Goal: Task Accomplishment & Management: Complete application form

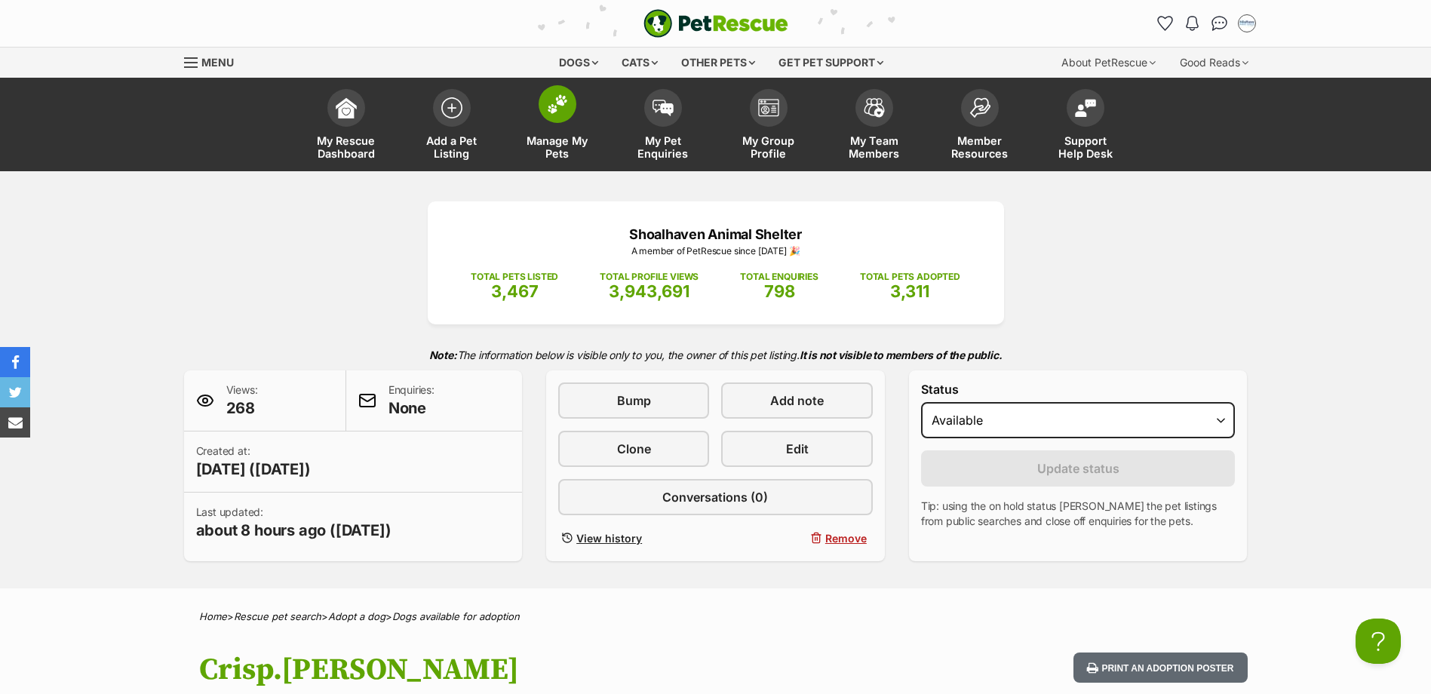
click at [561, 115] on span at bounding box center [558, 104] width 38 height 38
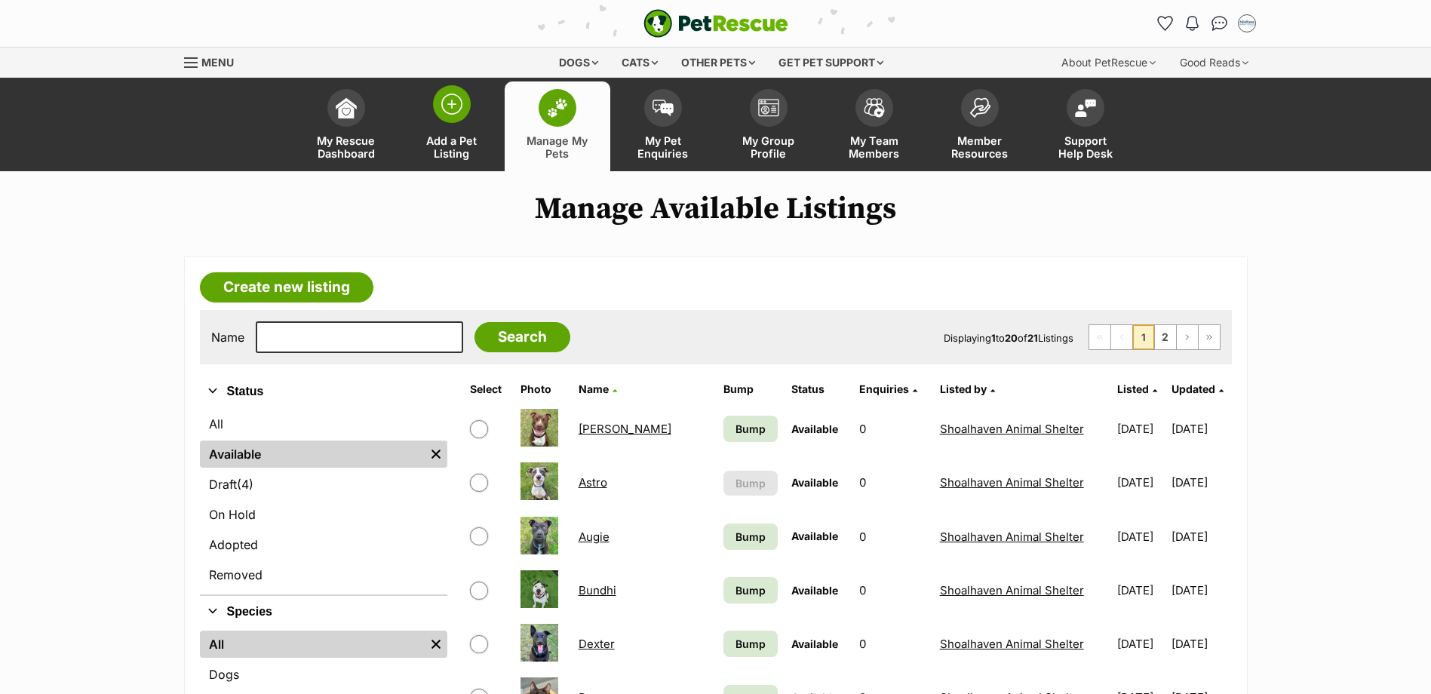
click at [453, 106] on img at bounding box center [451, 104] width 21 height 21
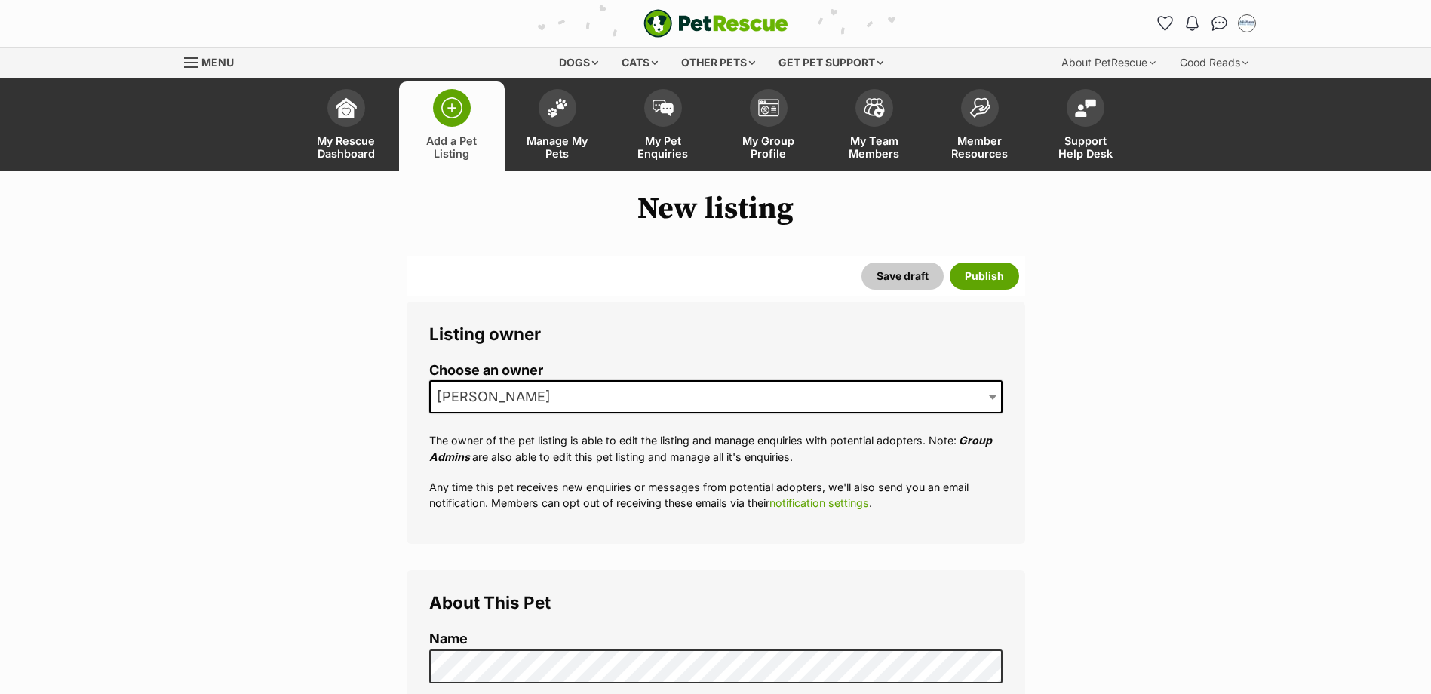
click at [568, 379] on li "Choose an owner Jodie Parnell" at bounding box center [715, 394] width 573 height 63
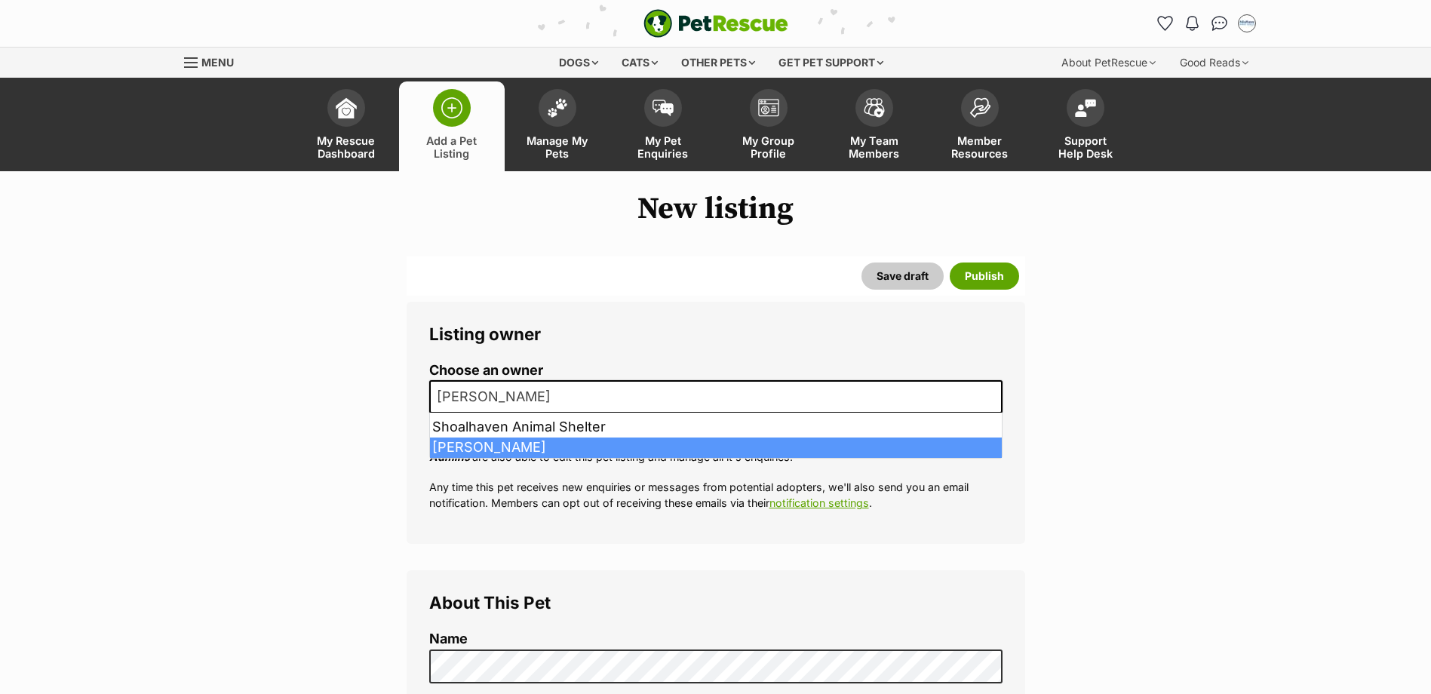
click at [571, 387] on span "[PERSON_NAME]" at bounding box center [715, 396] width 573 height 33
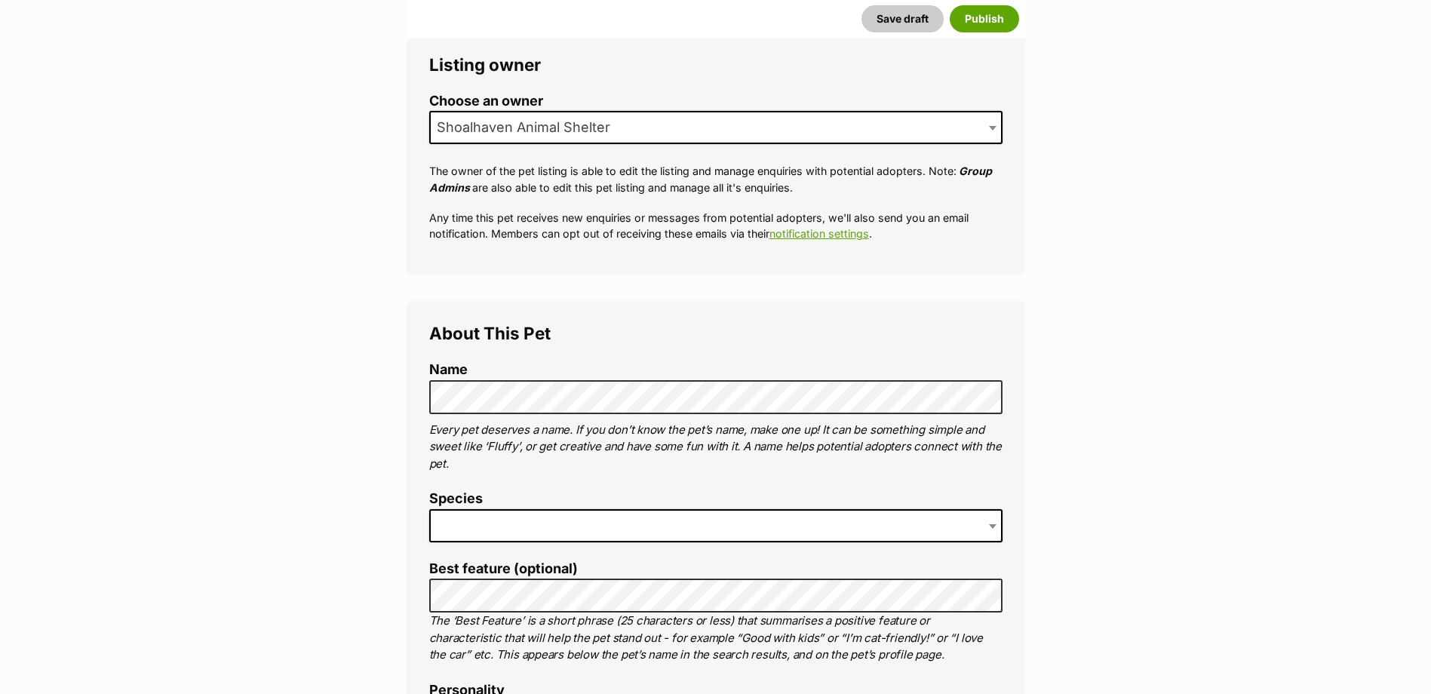
scroll to position [302, 0]
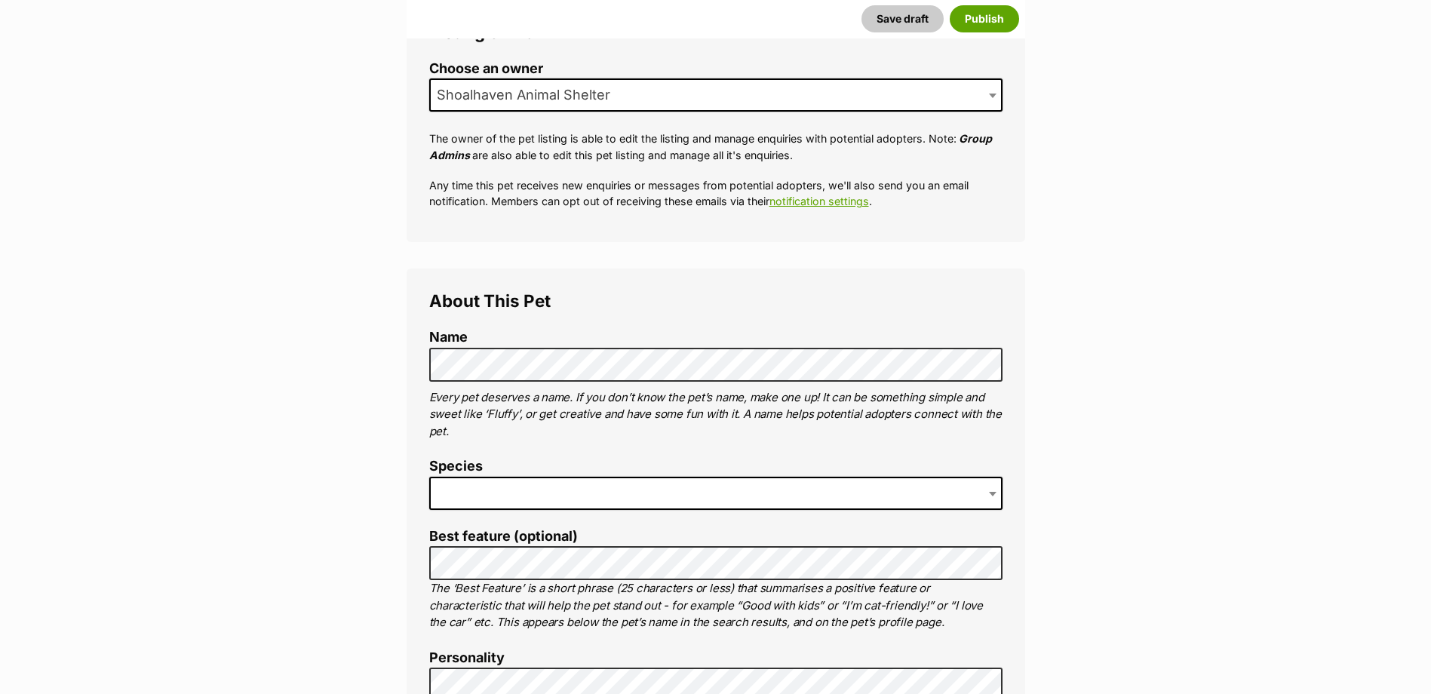
click at [587, 474] on label "Species" at bounding box center [715, 467] width 573 height 16
click at [582, 499] on span at bounding box center [715, 493] width 573 height 33
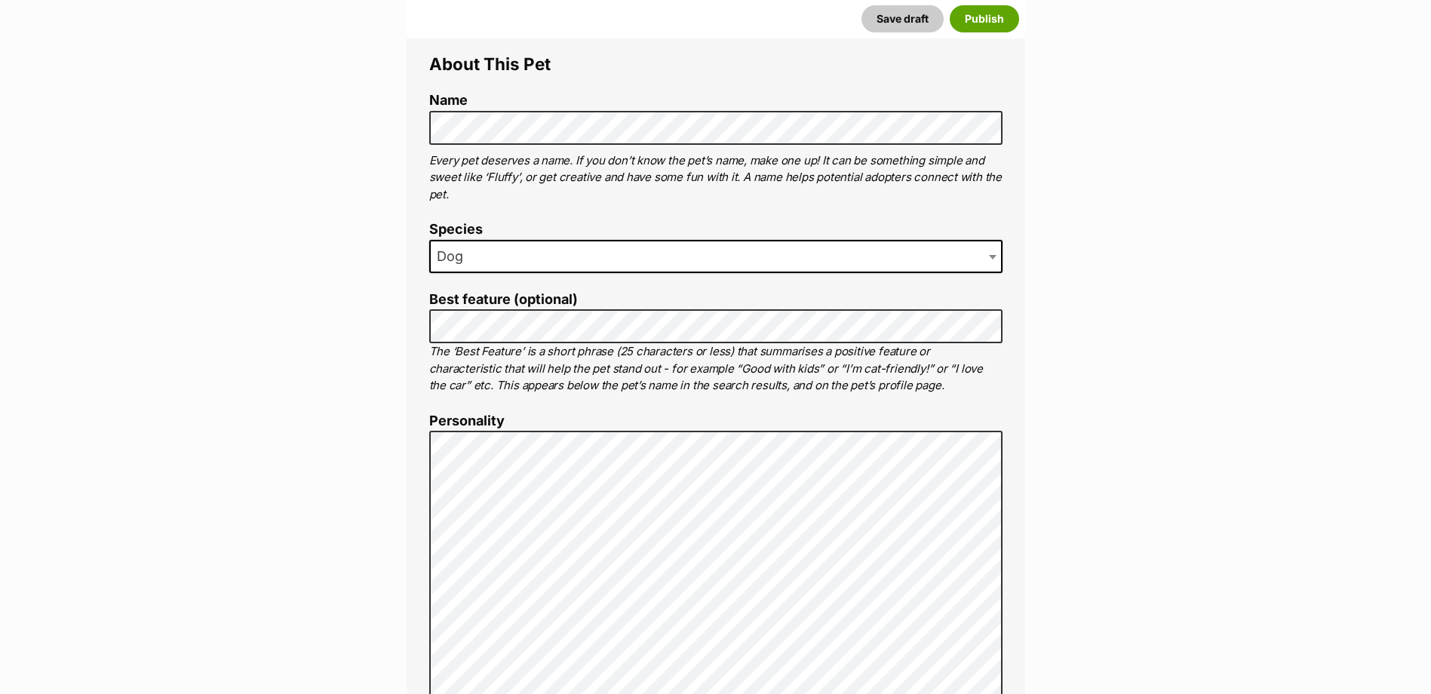
scroll to position [604, 0]
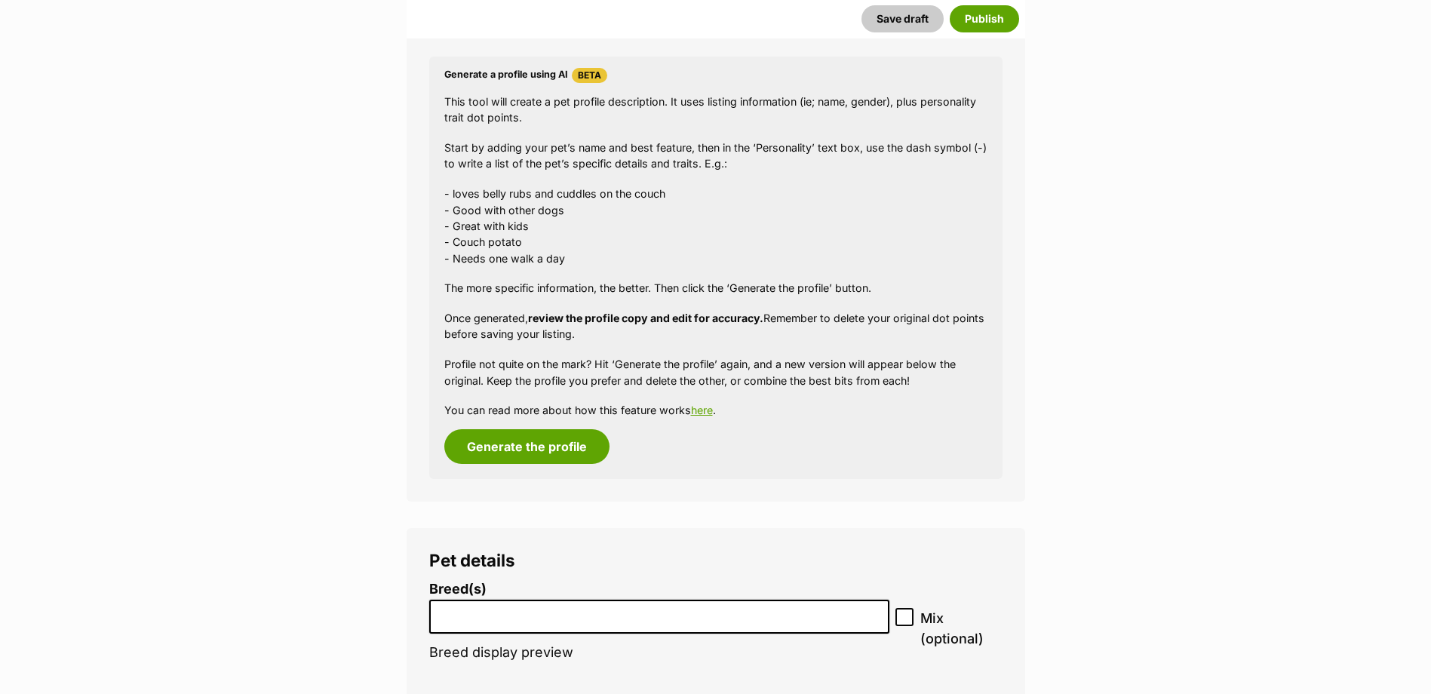
scroll to position [1509, 0]
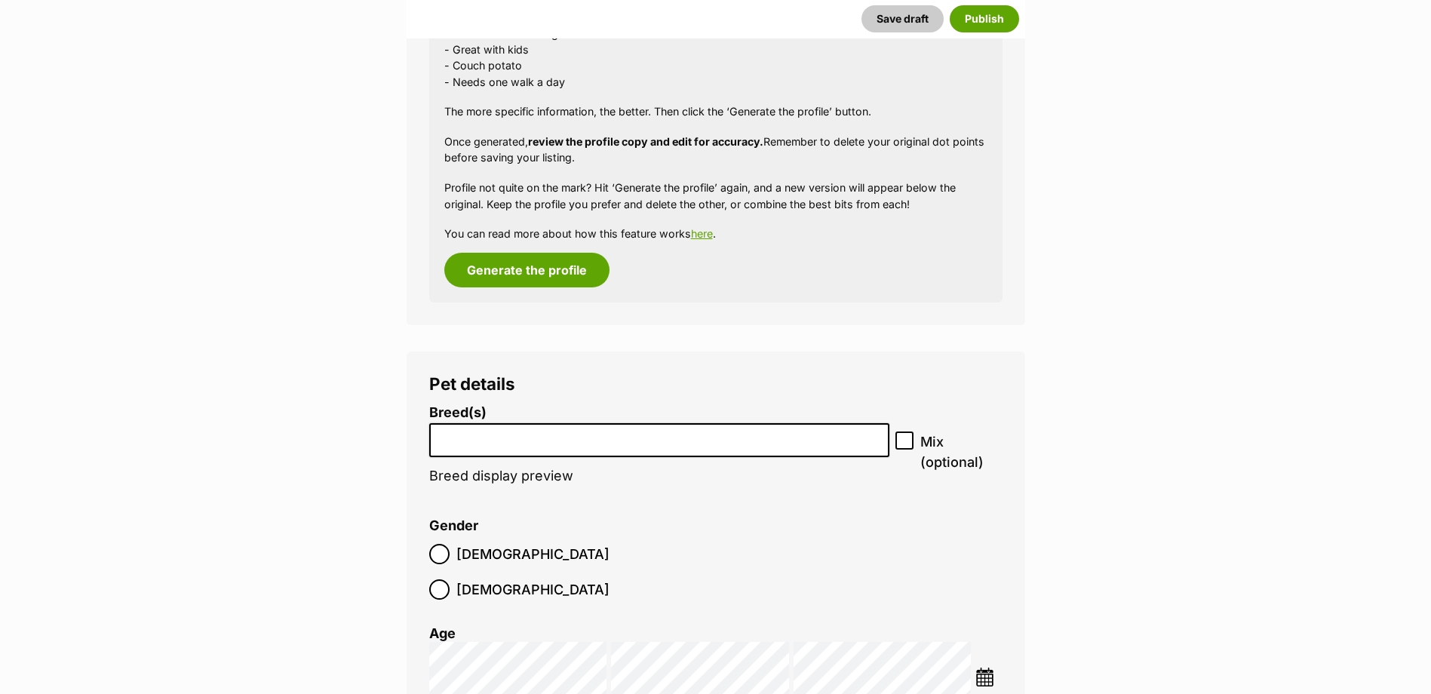
click at [557, 438] on input "search" at bounding box center [660, 437] width 450 height 16
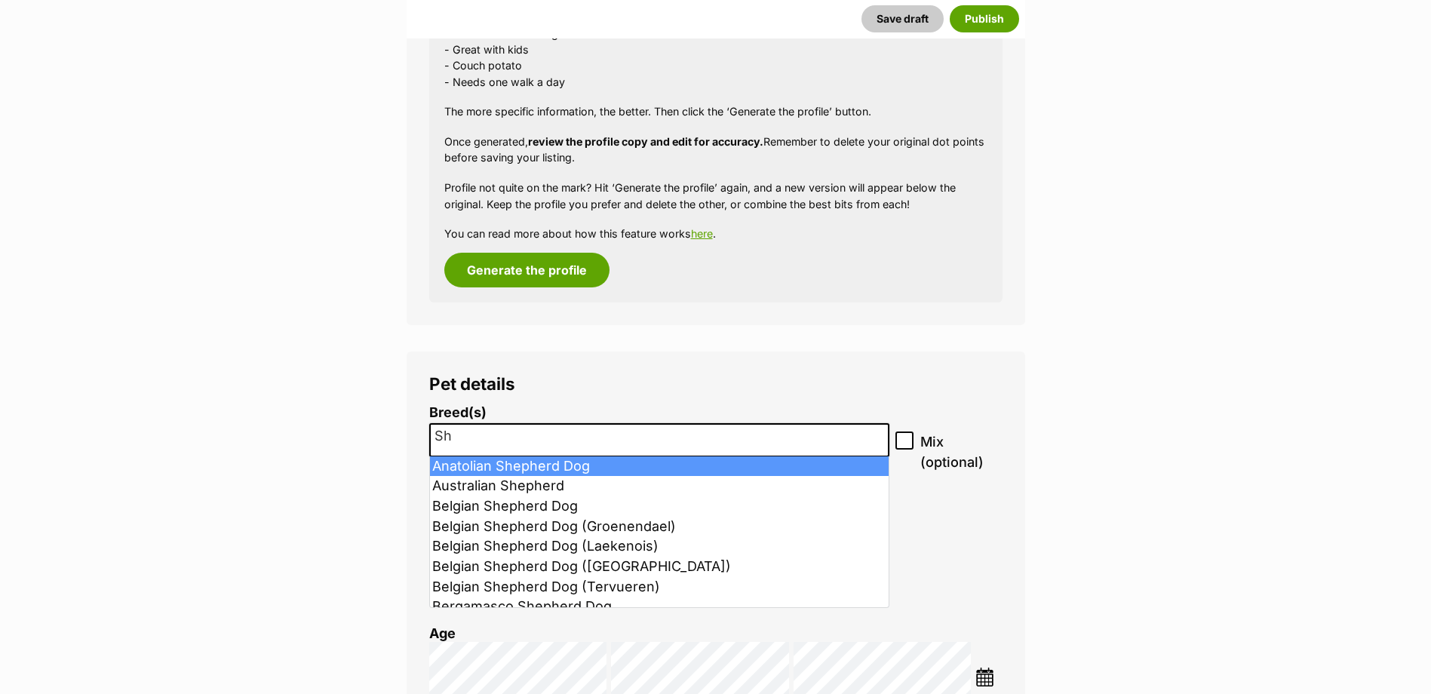
type input "S"
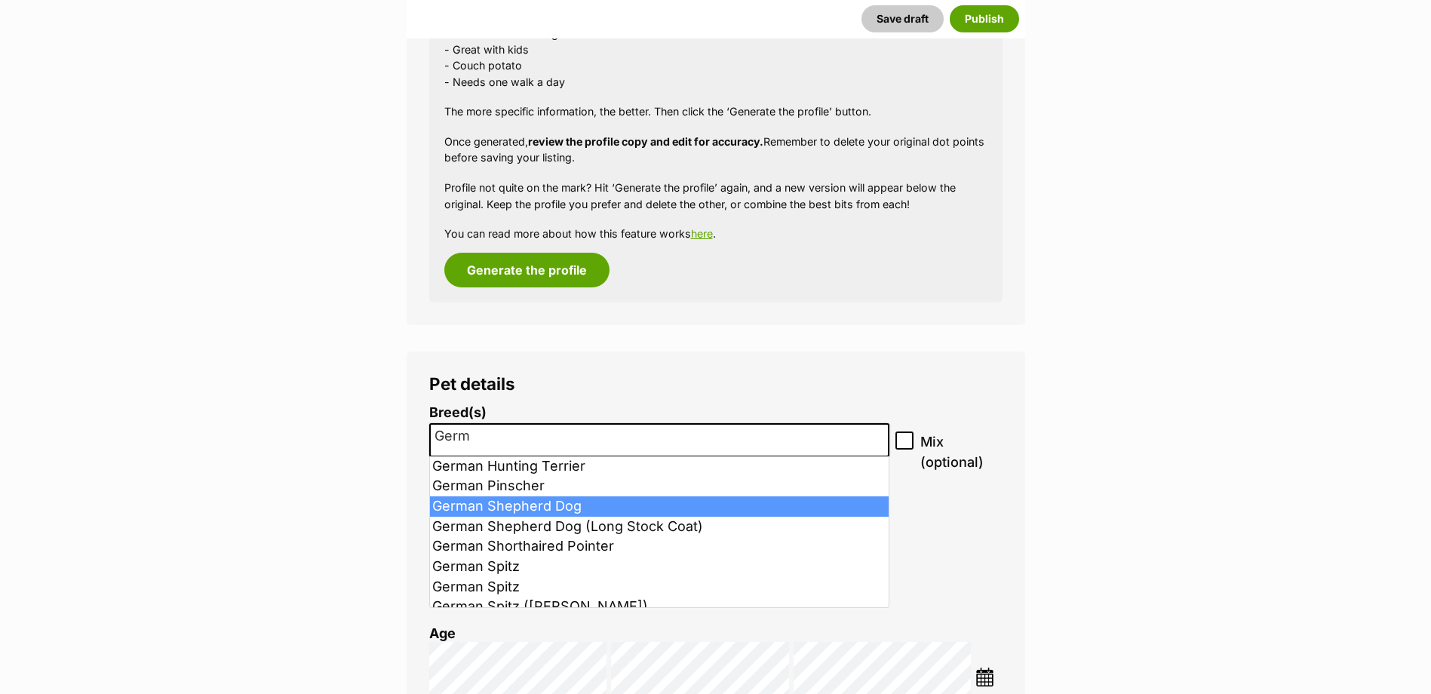
type input "Germ"
select select "354"
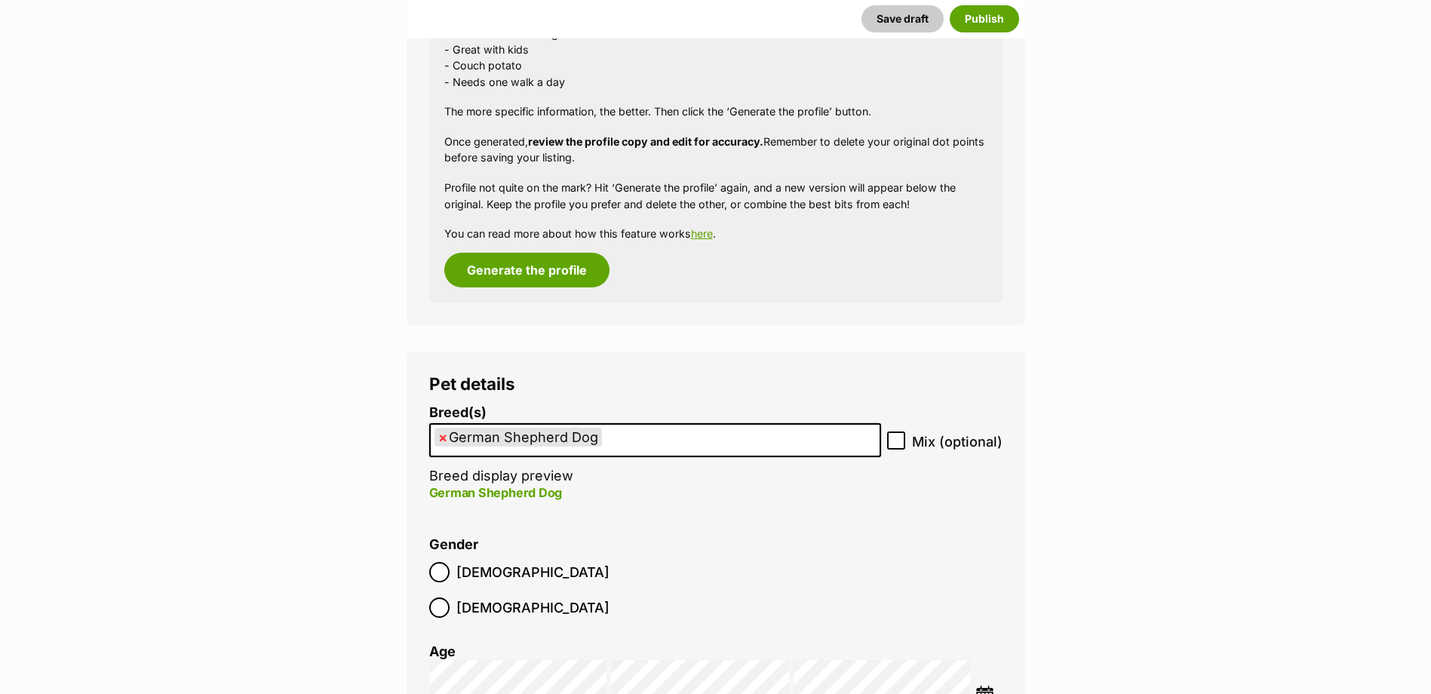
click at [895, 443] on icon at bounding box center [896, 441] width 9 height 7
click at [895, 443] on input "Mix (optional)" at bounding box center [896, 441] width 18 height 18
checkbox input "true"
click at [450, 572] on label "Male" at bounding box center [519, 572] width 180 height 20
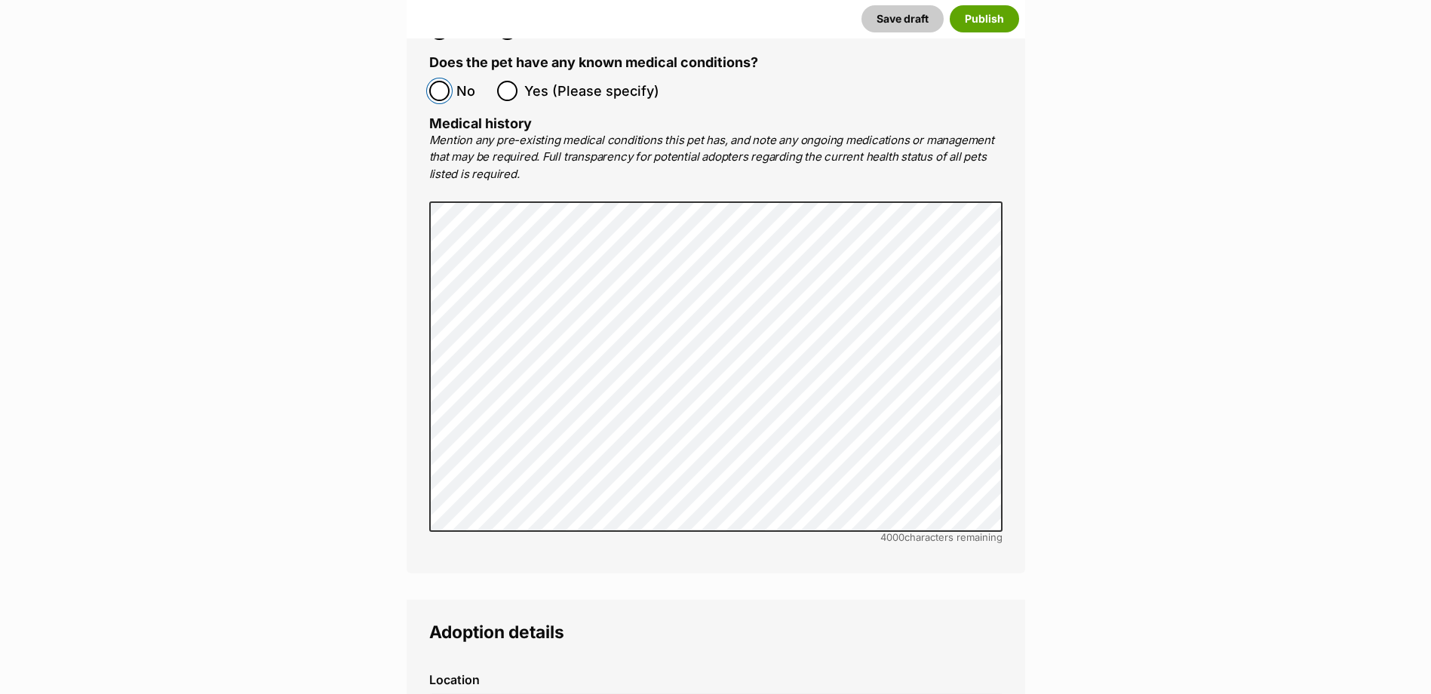
scroll to position [3093, 0]
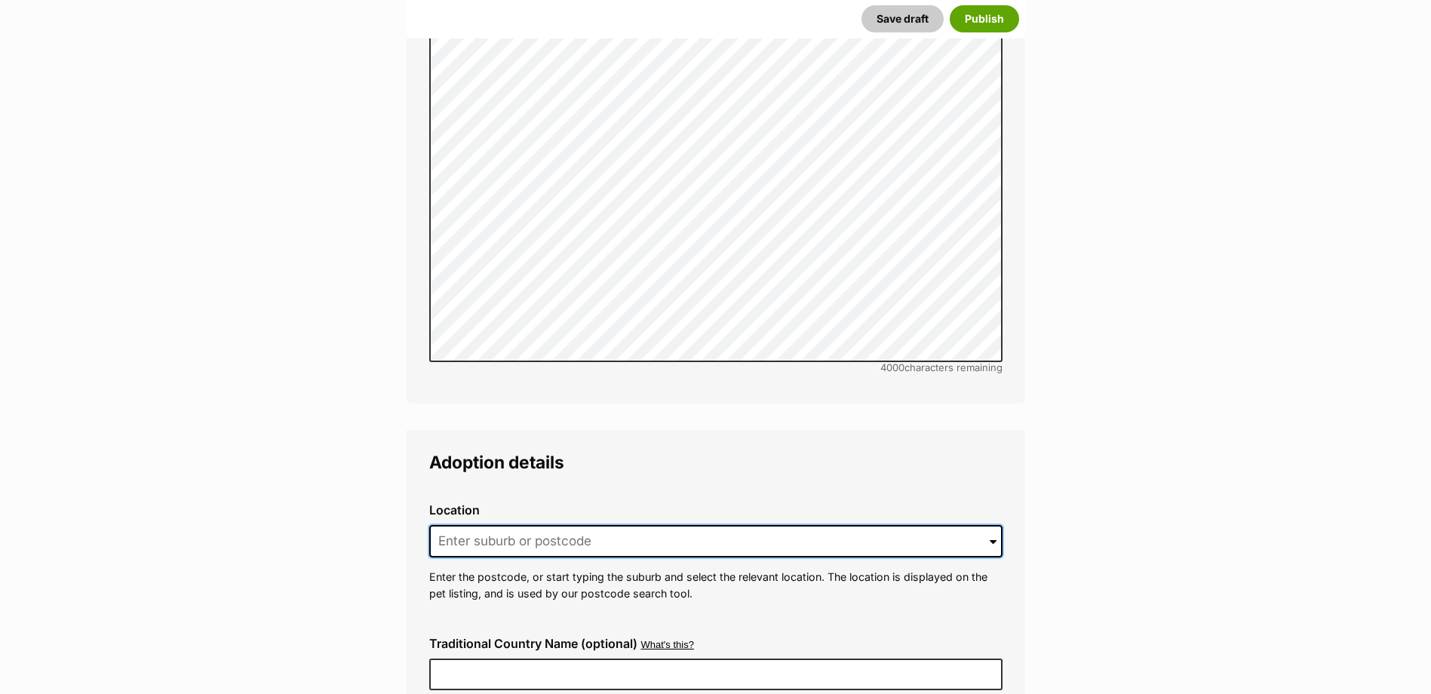
drag, startPoint x: 472, startPoint y: 501, endPoint x: 444, endPoint y: 485, distance: 31.4
click at [471, 525] on input at bounding box center [715, 541] width 573 height 33
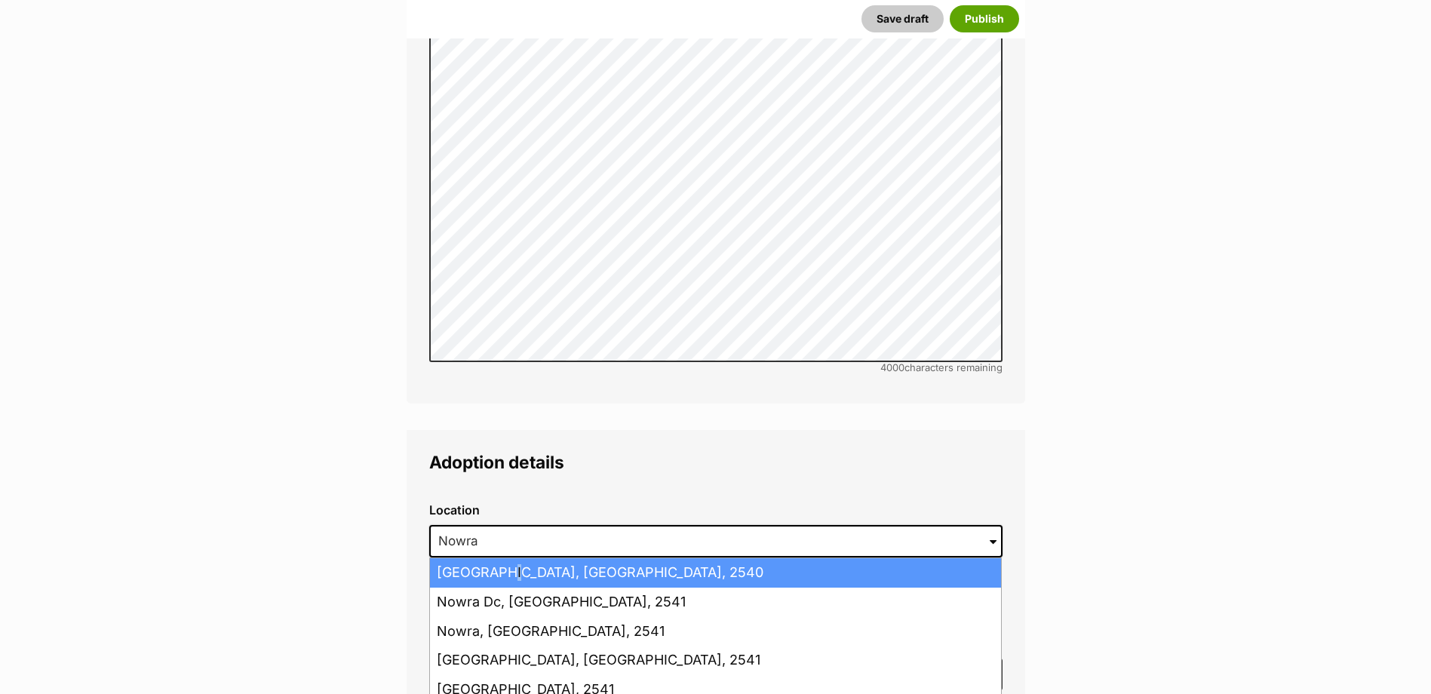
click at [501, 558] on li "Nowra Hill, New South Wales, 2540" at bounding box center [715, 572] width 571 height 29
type input "Nowra Hill, New South Wales, 2540"
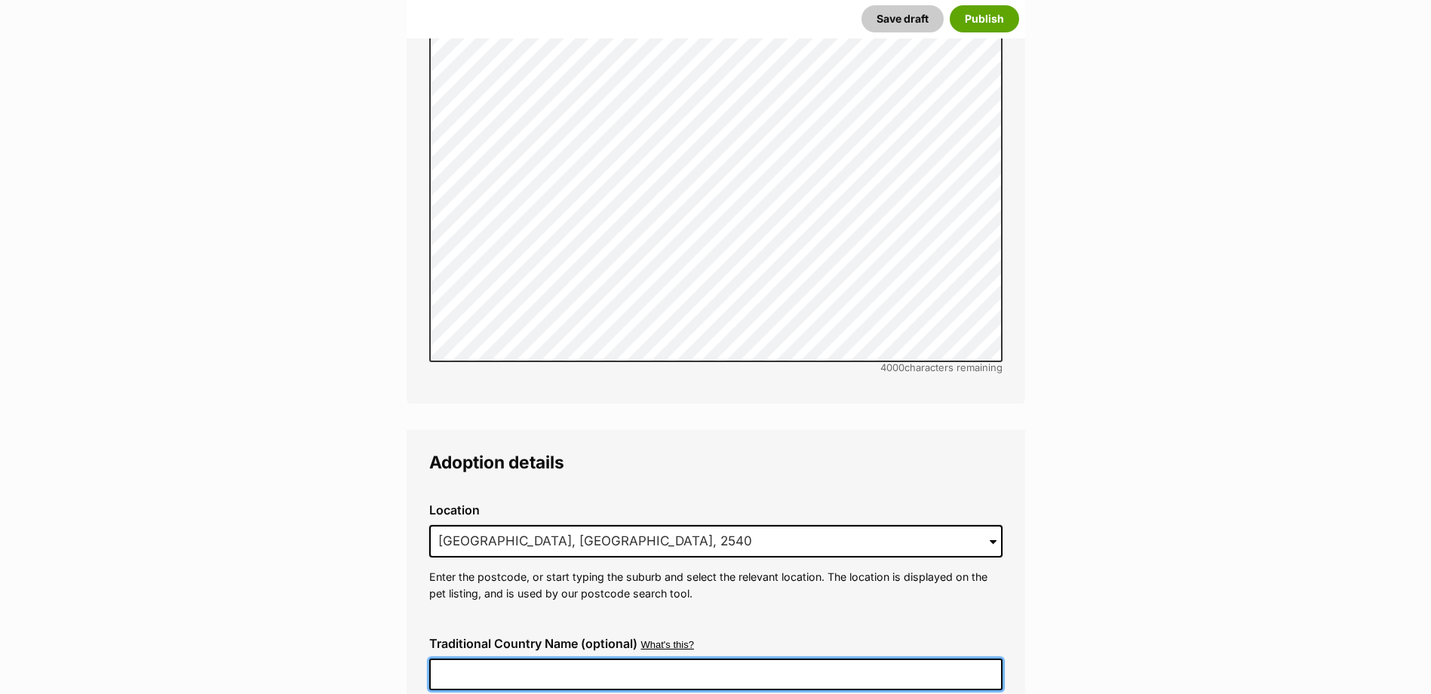
click at [595, 659] on input "Traditional Country Name (optional)" at bounding box center [715, 675] width 573 height 32
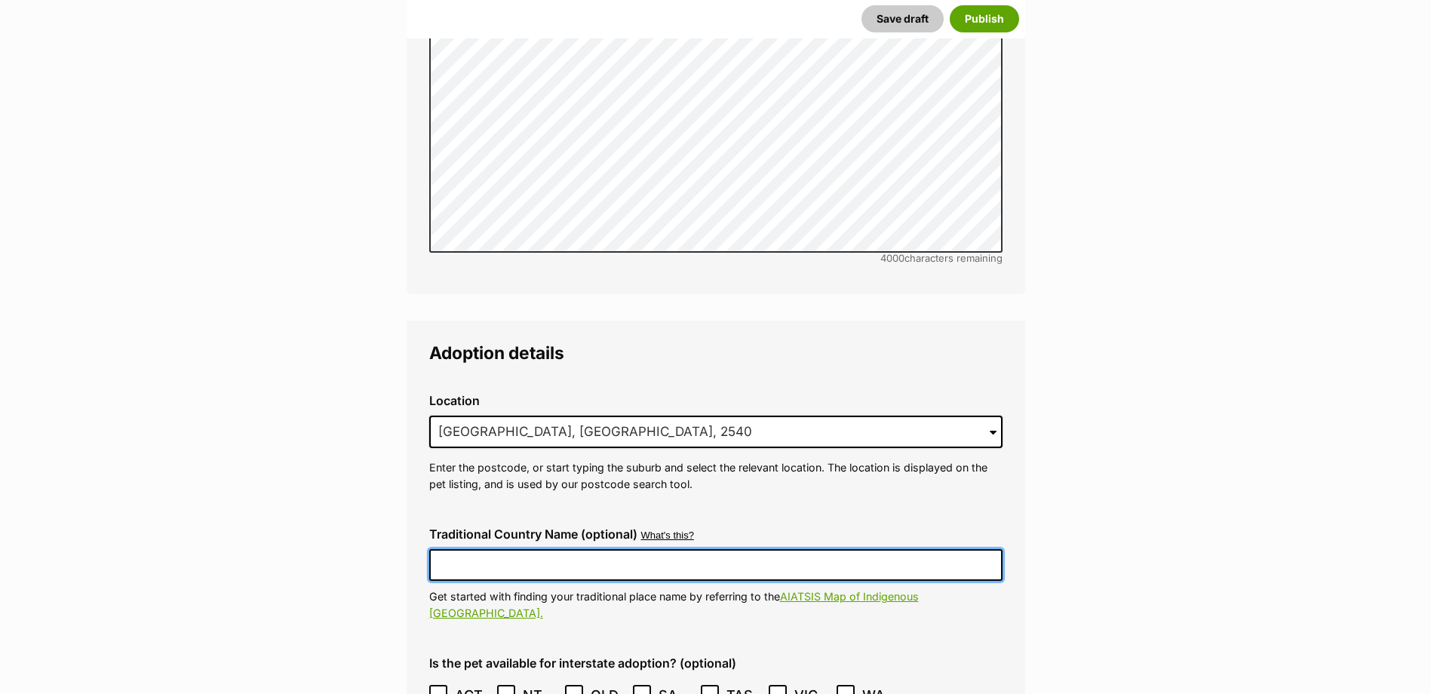
scroll to position [3244, 0]
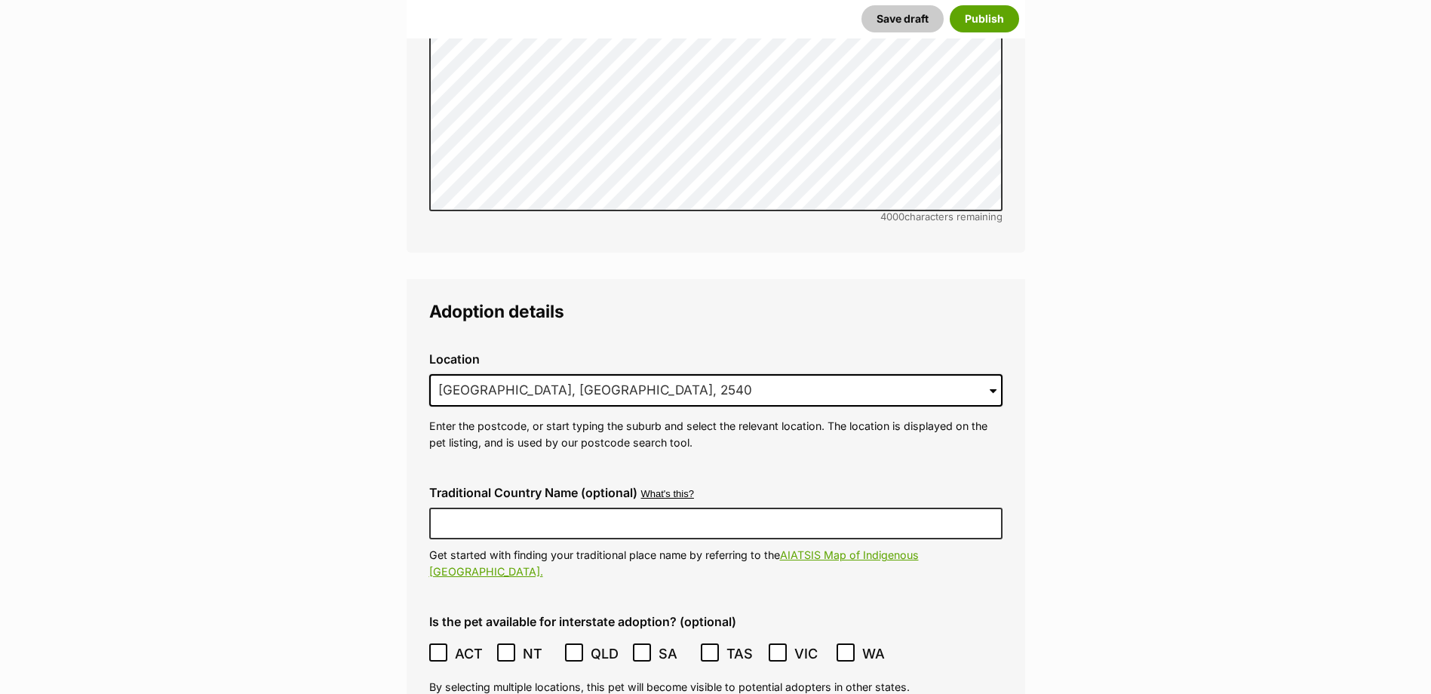
click at [443, 647] on icon at bounding box center [438, 652] width 11 height 11
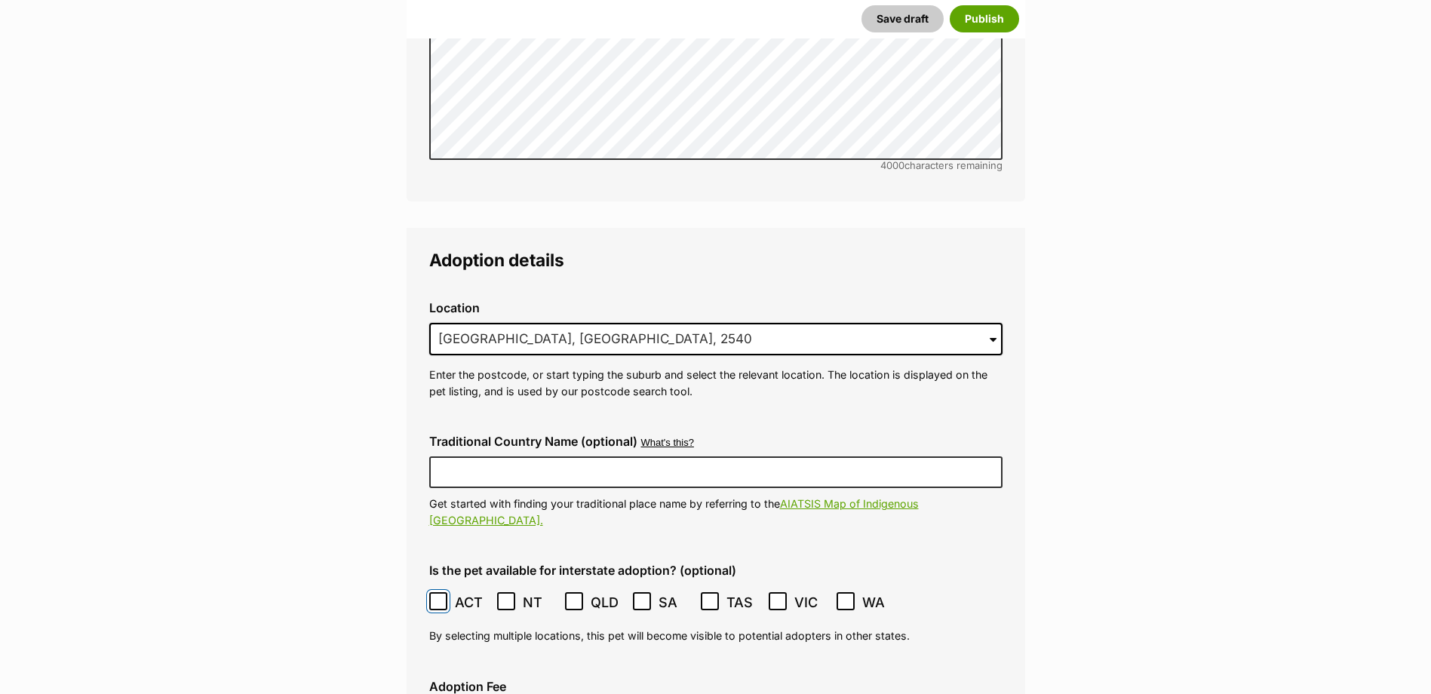
scroll to position [3395, 0]
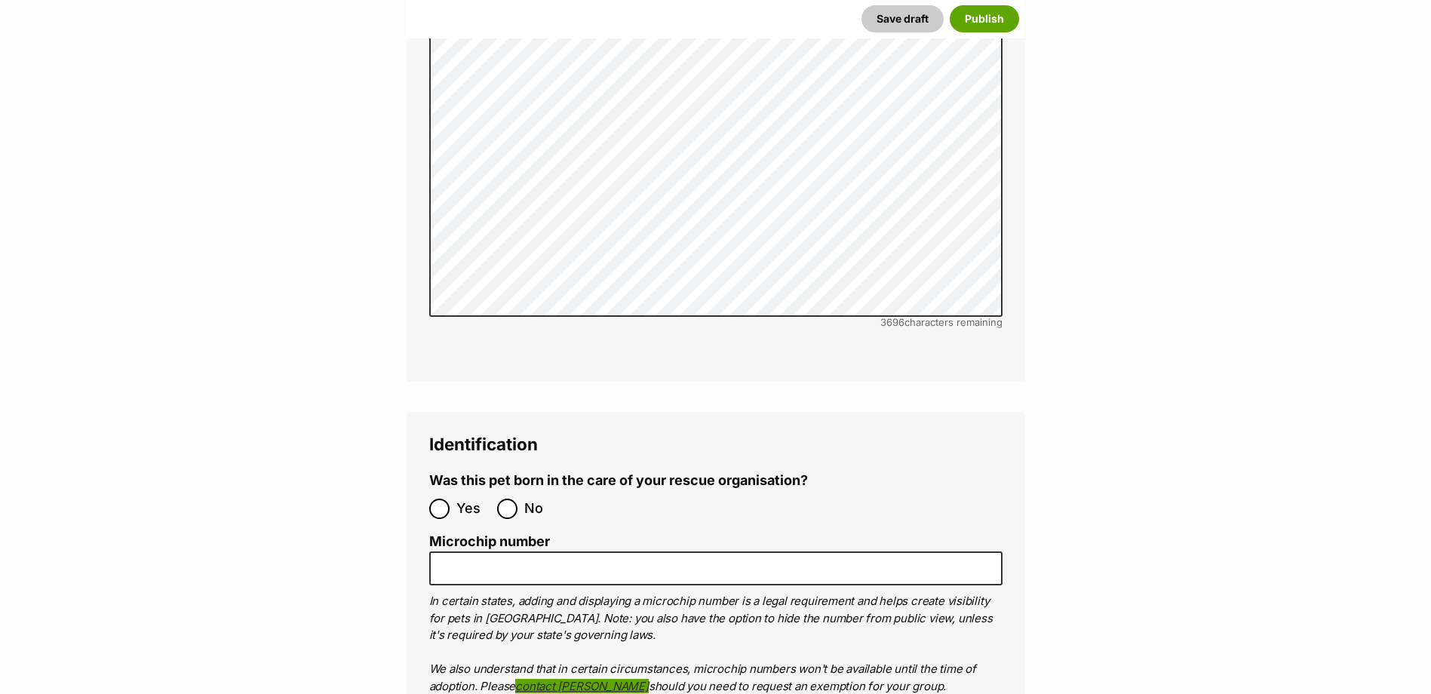
scroll to position [4677, 0]
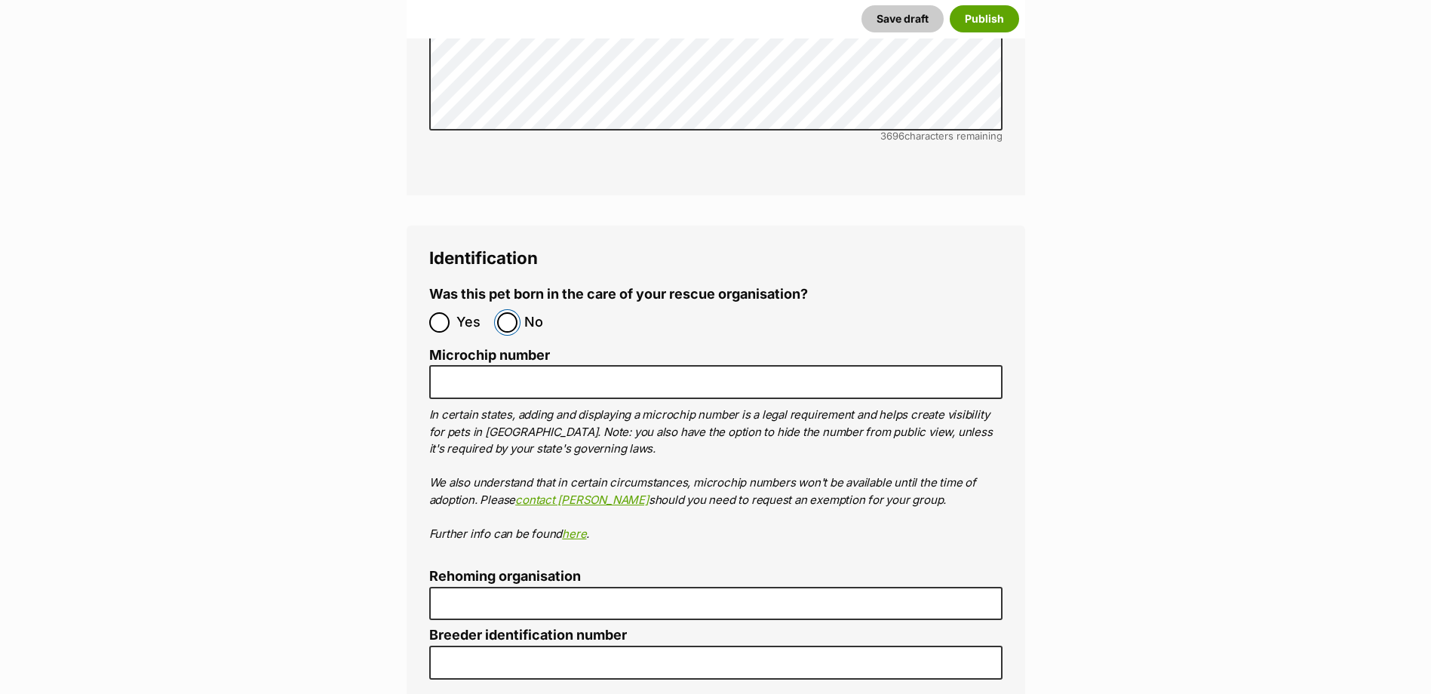
click at [505, 312] on input "No" at bounding box center [507, 322] width 20 height 20
radio input "true"
click at [510, 569] on li "Rehoming organisation" at bounding box center [715, 594] width 573 height 51
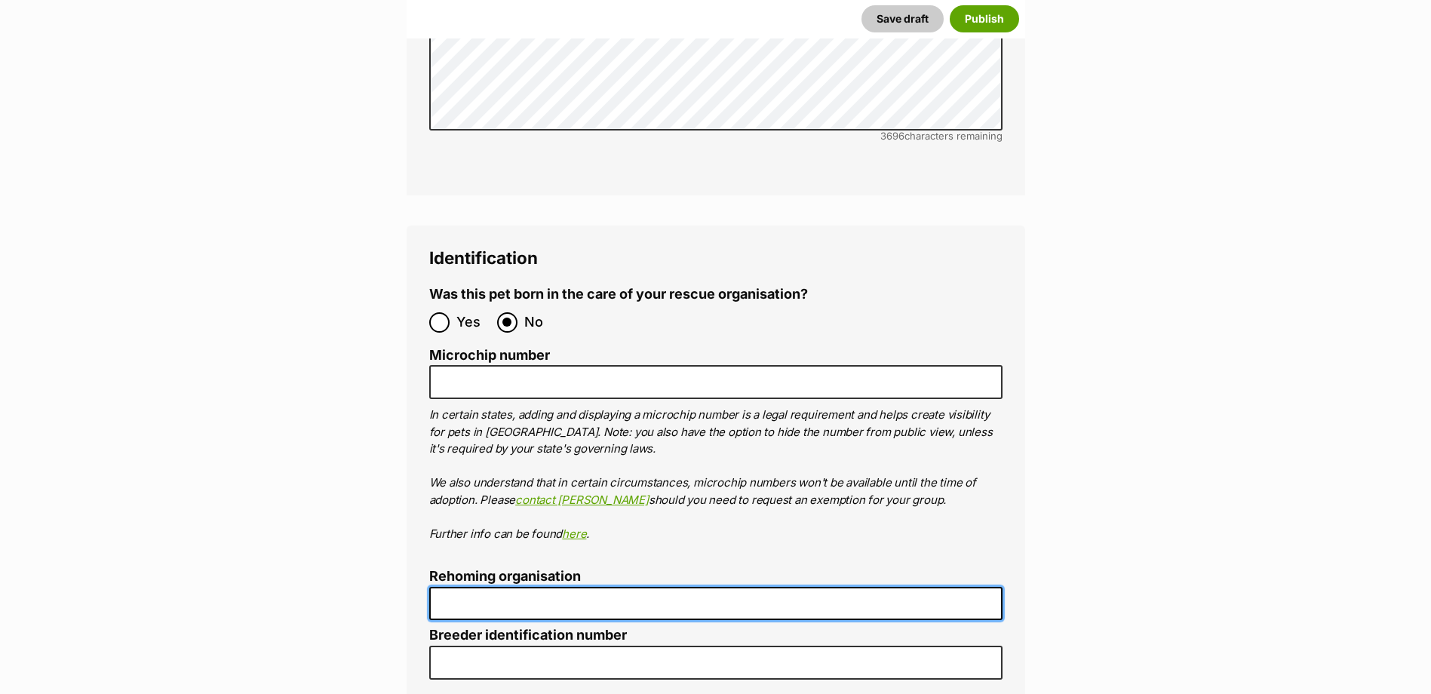
click at [506, 587] on input "Rehoming organisation" at bounding box center [715, 604] width 573 height 34
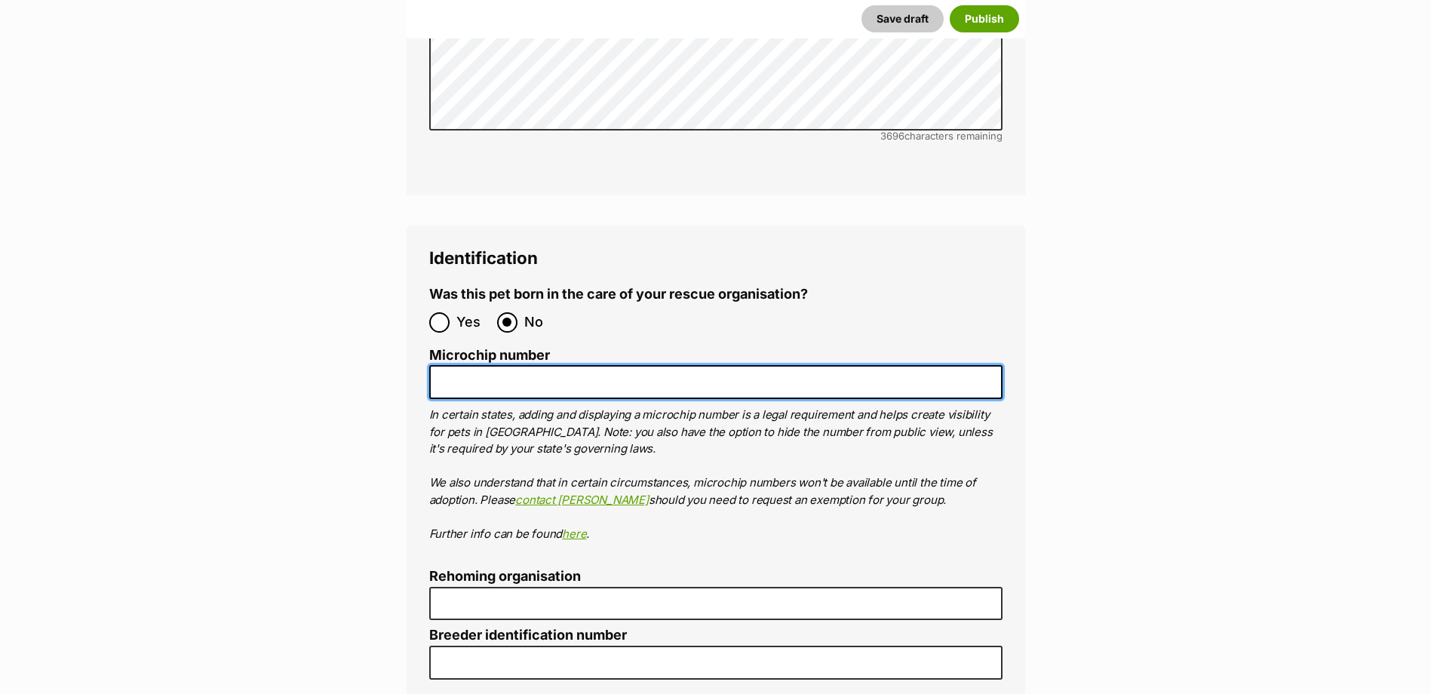
click at [513, 365] on input "Microchip number" at bounding box center [715, 382] width 573 height 34
paste input "900164002320888"
type input "900164002320888"
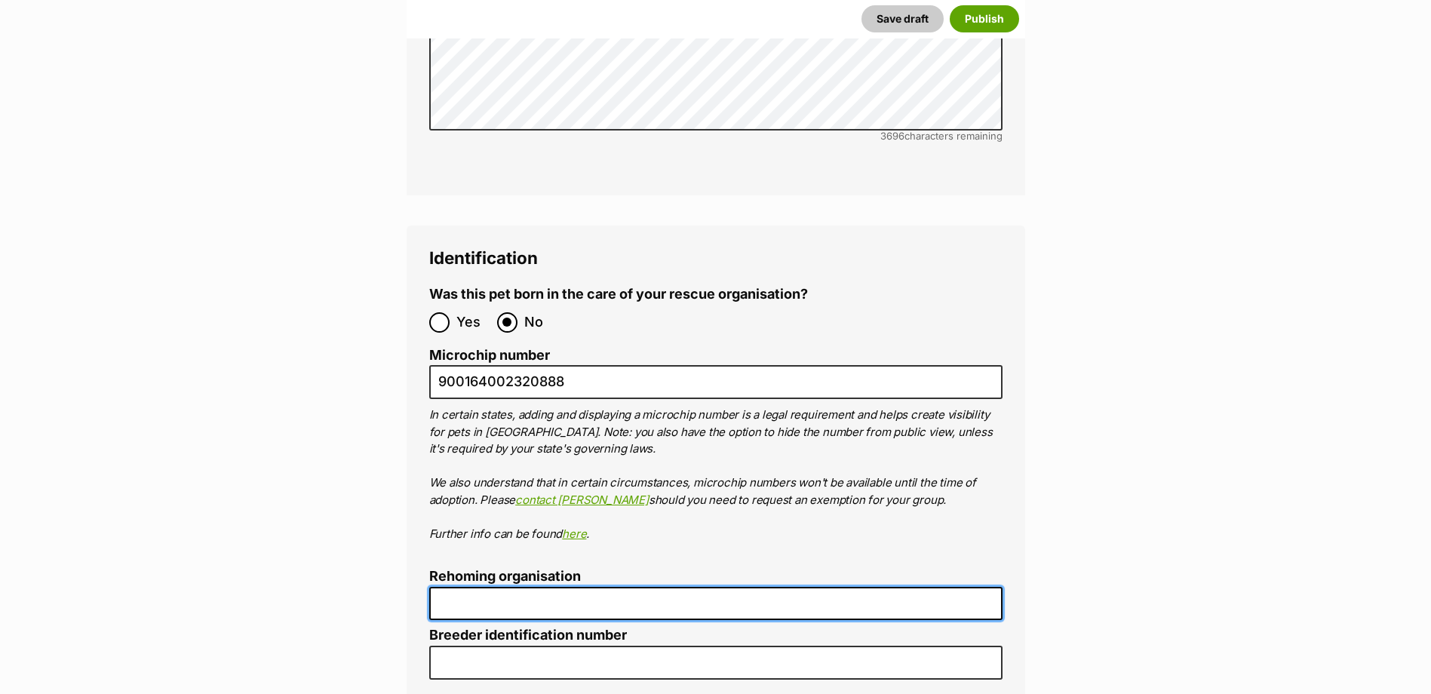
click at [548, 587] on input "Rehoming organisation" at bounding box center [715, 604] width 573 height 34
type input "R251000194"
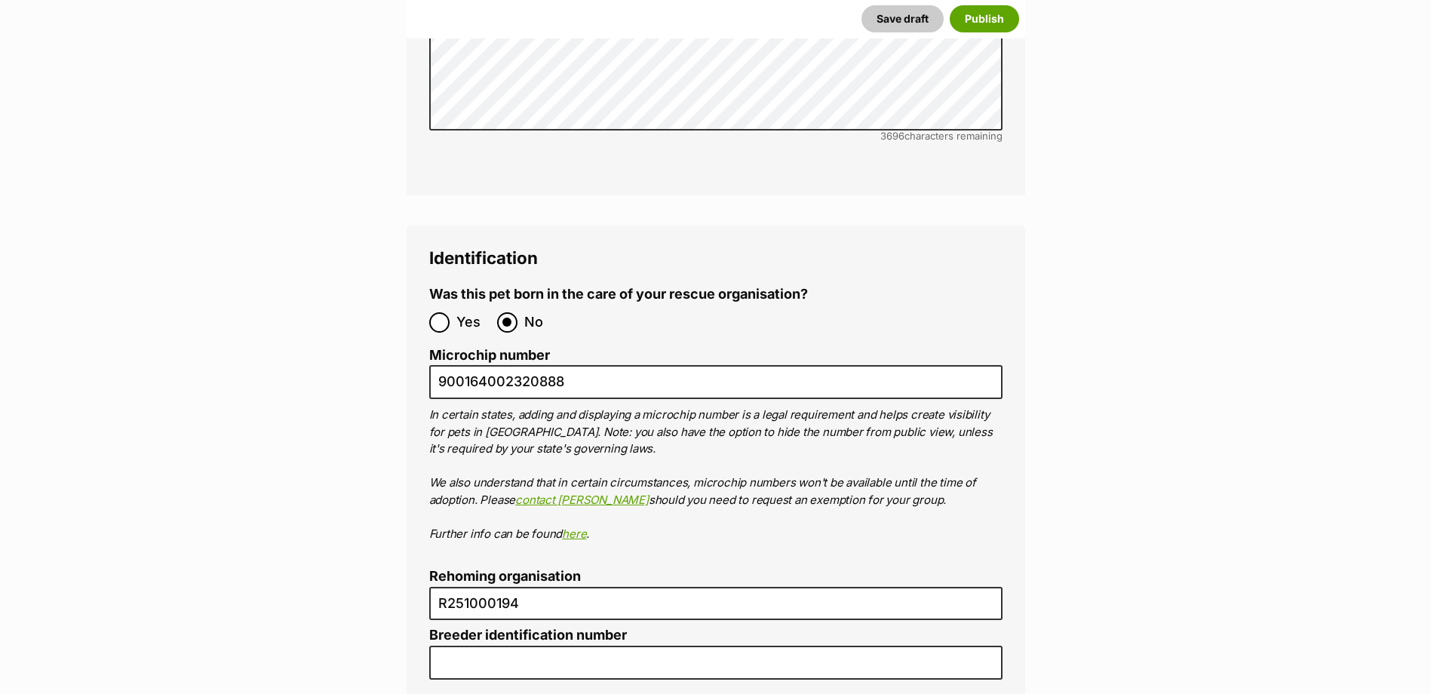
click at [426, 456] on div "Identification Was this pet born in the care of your rescue organisation? Yes N…" at bounding box center [716, 533] width 619 height 614
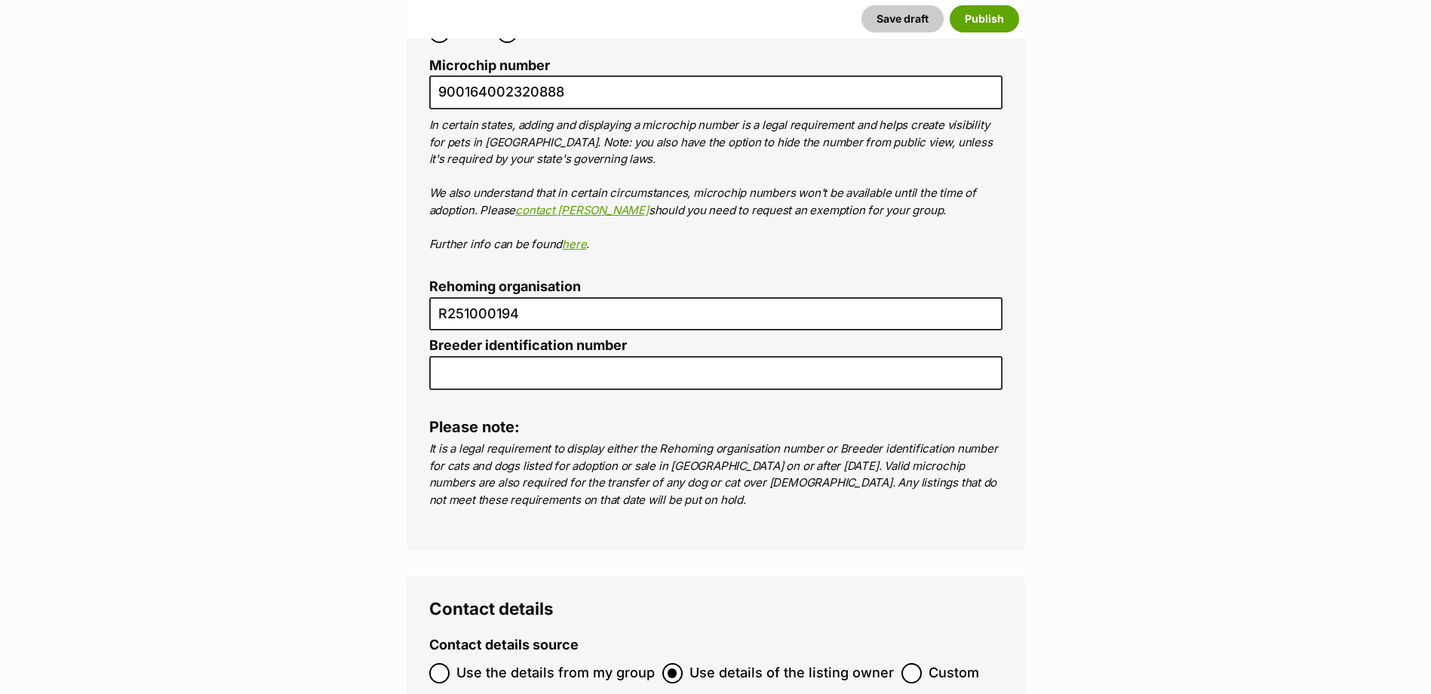
scroll to position [5055, 0]
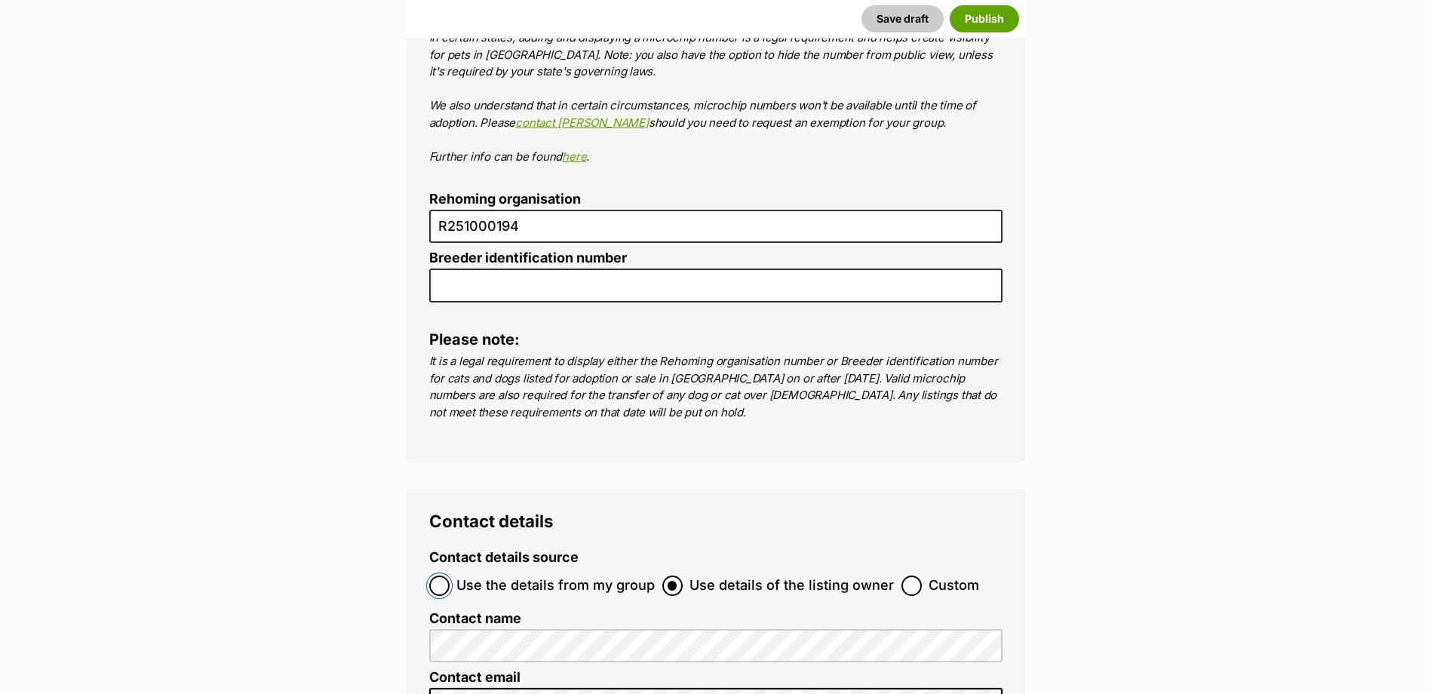
click at [438, 576] on input "Use the details from my group" at bounding box center [439, 586] width 20 height 20
radio input "true"
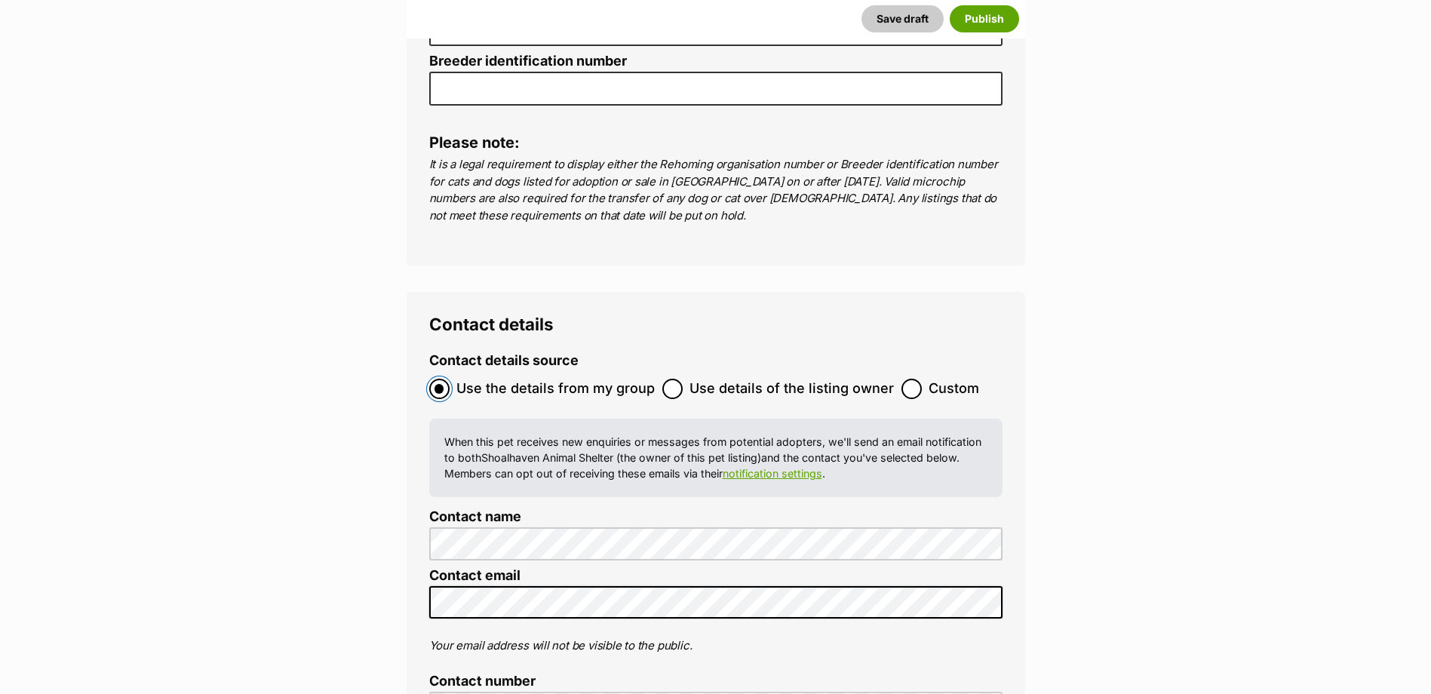
scroll to position [5583, 0]
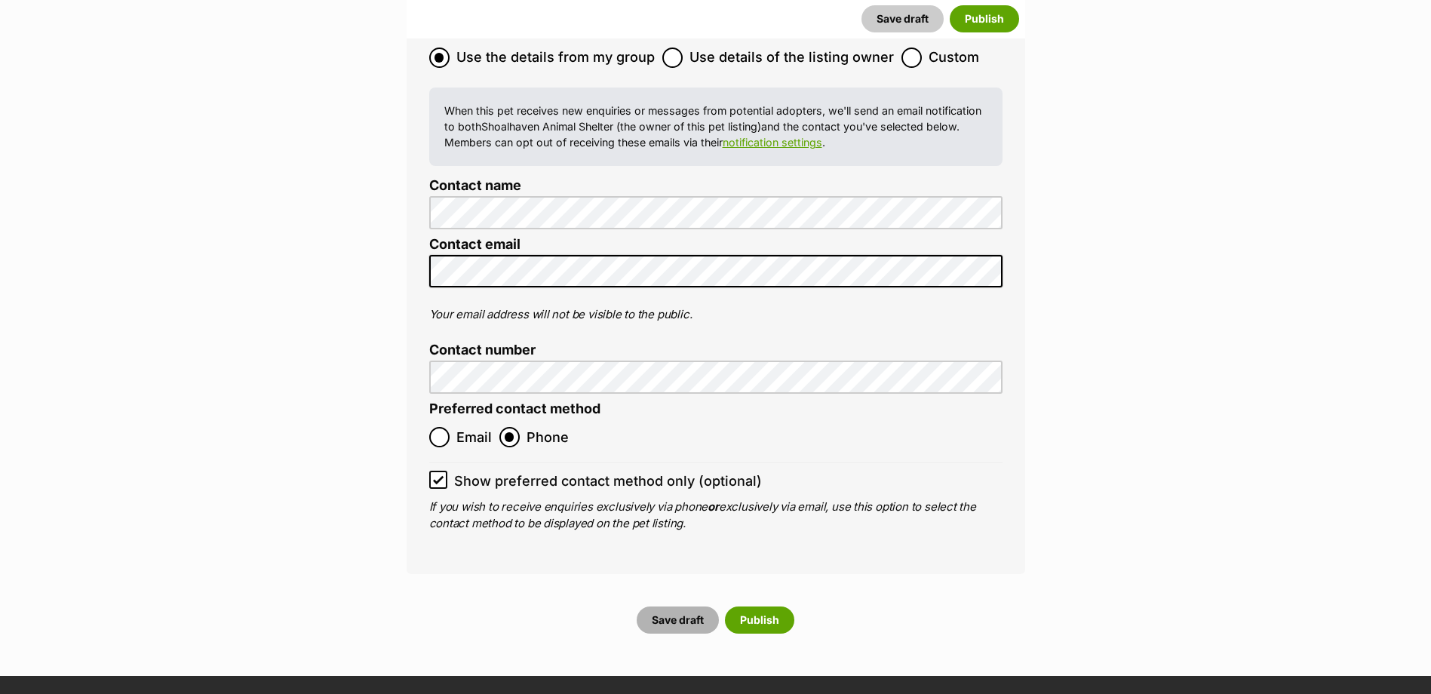
click at [685, 607] on button "Save draft" at bounding box center [678, 620] width 82 height 27
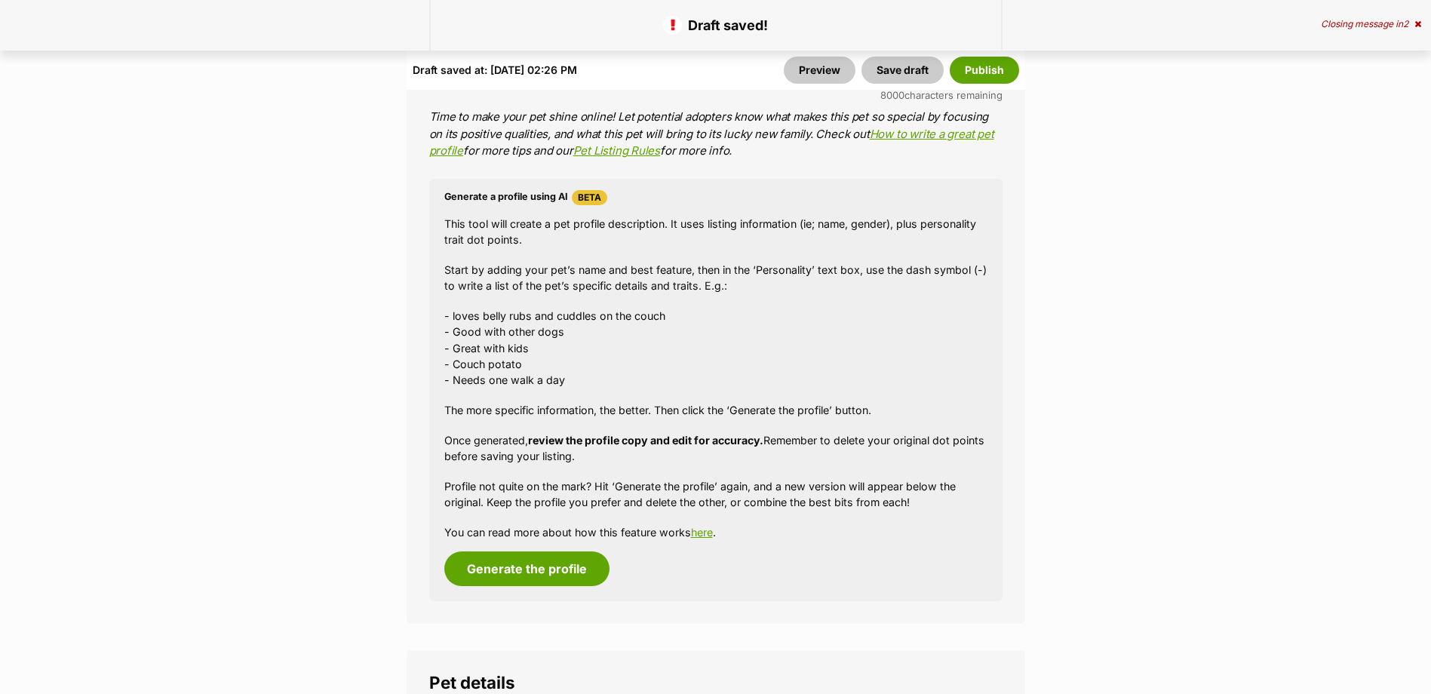
scroll to position [1584, 0]
